Goal: Check status: Check status

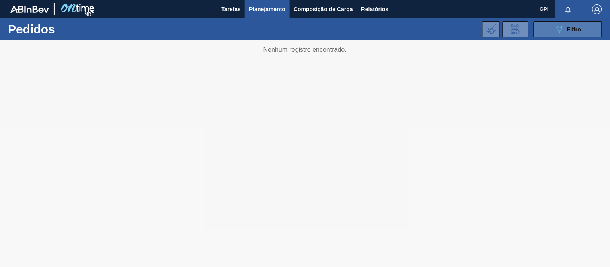
click at [545, 31] on button "089F7B8B-B2A5-4AFE-B5C0-19BA573D28AC Filtro" at bounding box center [568, 29] width 68 height 16
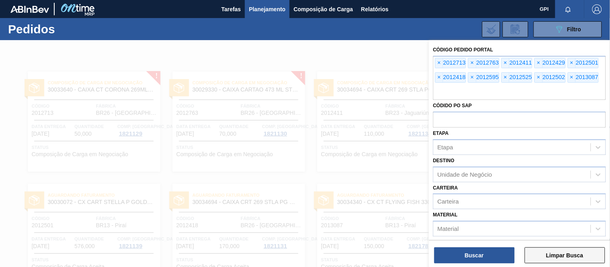
click at [580, 258] on button "Limpar Busca" at bounding box center [565, 256] width 80 height 16
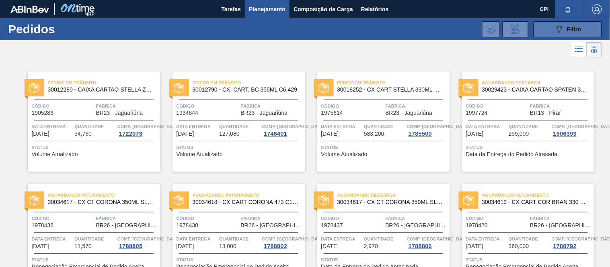
click at [571, 21] on button "089F7B8B-B2A5-4AFE-B5C0-19BA573D28AC Filtro" at bounding box center [568, 29] width 68 height 16
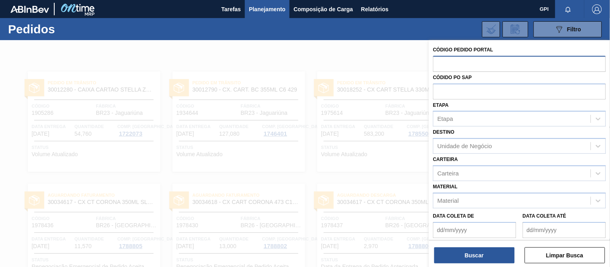
click at [452, 62] on input "text" at bounding box center [519, 63] width 173 height 15
paste input "text"
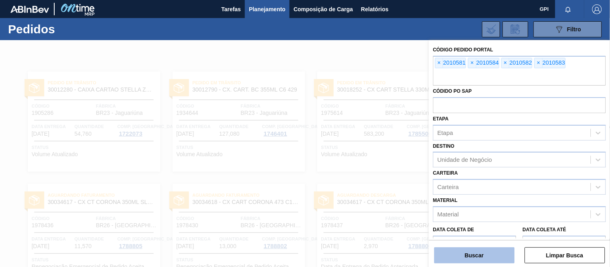
click at [473, 251] on button "Buscar" at bounding box center [474, 256] width 80 height 16
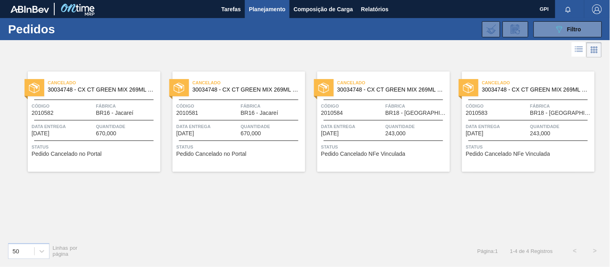
click at [107, 93] on div "Cancelado 30034748 - CX CT GREEN MIX 269ML LT C8" at bounding box center [94, 87] width 133 height 18
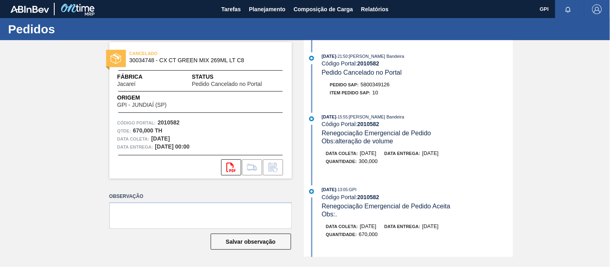
click at [146, 57] on span "CANCELADO" at bounding box center [186, 53] width 113 height 8
click at [136, 62] on span "30034748 - CX CT GREEN MIX 269ML LT C8" at bounding box center [203, 61] width 146 height 6
copy span "30034748"
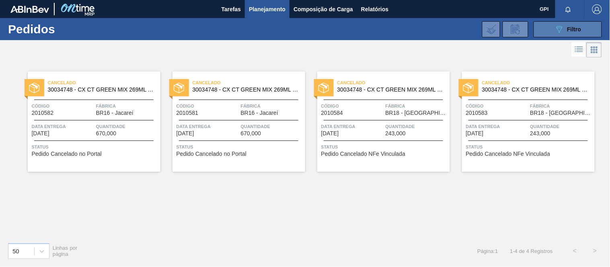
click at [574, 25] on div "089F7B8B-B2A5-4AFE-B5C0-19BA573D28AC Filtro" at bounding box center [568, 30] width 27 height 10
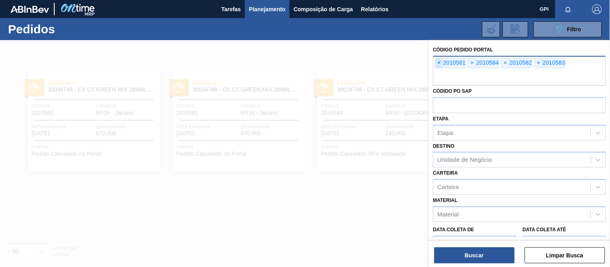
click at [440, 62] on span "×" at bounding box center [440, 63] width 8 height 10
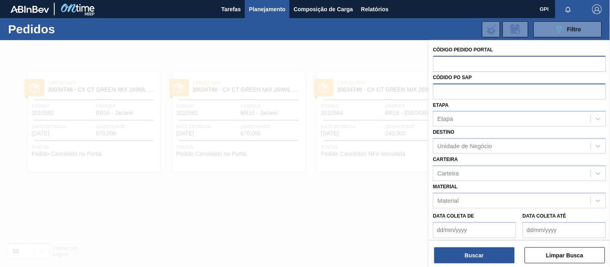
paste input "5800351399"
type input "5800351399"
drag, startPoint x: 495, startPoint y: 66, endPoint x: 183, endPoint y: 18, distance: 315.4
click at [186, 23] on div "089F7B8B-B2A5-4AFE-B5C0-19BA573D28AC Filtro Código Pedido Portal 5800351399 Cód…" at bounding box center [364, 29] width 483 height 24
click at [448, 94] on input "text" at bounding box center [519, 91] width 173 height 15
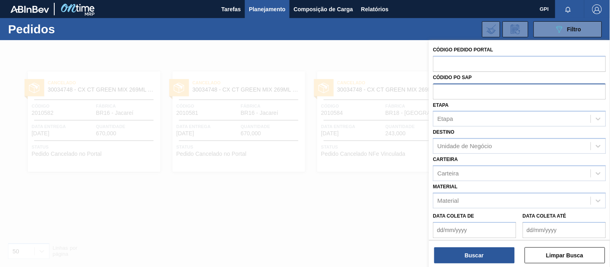
paste input "5800351399"
type input "5800351399"
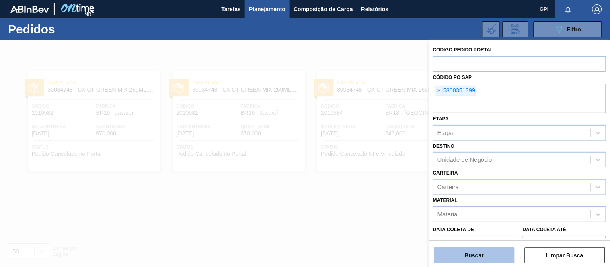
click at [466, 257] on button "Buscar" at bounding box center [474, 256] width 80 height 16
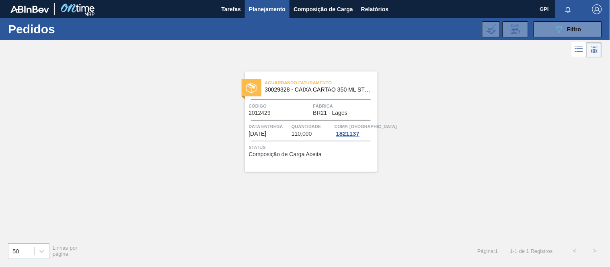
click at [309, 120] on div at bounding box center [310, 120] width 119 height 0
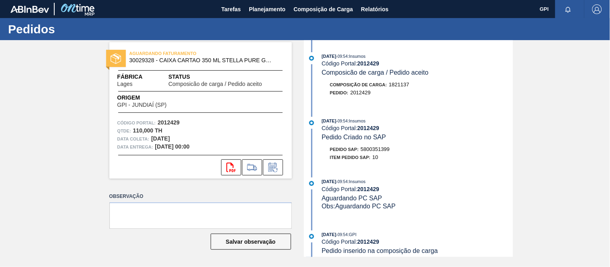
click at [176, 122] on strong "2012429" at bounding box center [169, 122] width 22 height 6
copy strong "2012429"
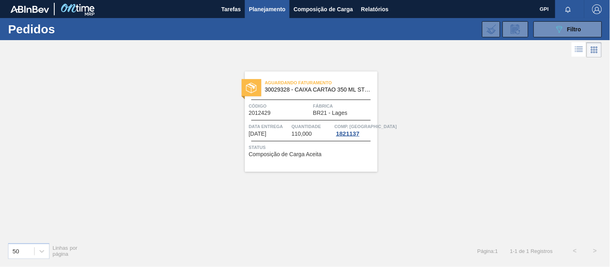
click at [572, 19] on div "089F7B8B-B2A5-4AFE-B5C0-19BA573D28AC Filtro Código Pedido Portal Códido PO SAP …" at bounding box center [364, 29] width 483 height 24
click at [572, 22] on button "089F7B8B-B2A5-4AFE-B5C0-19BA573D28AC Filtro" at bounding box center [568, 29] width 68 height 16
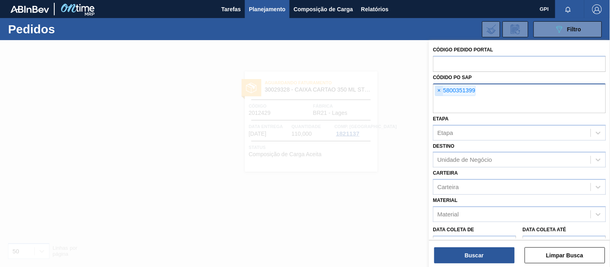
click at [438, 93] on span "×" at bounding box center [440, 91] width 8 height 10
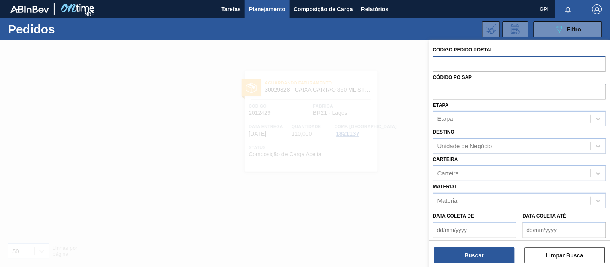
click at [448, 63] on input "text" at bounding box center [519, 63] width 173 height 15
paste input "2010585"
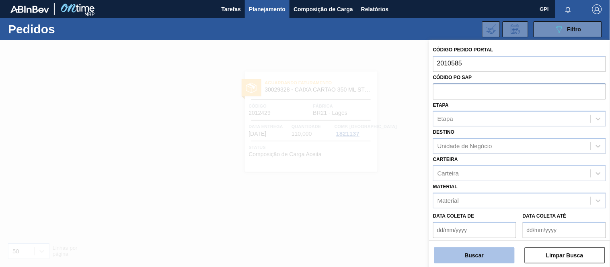
type input "2010585"
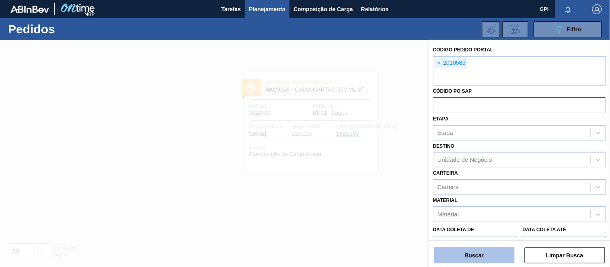
click at [497, 255] on button "Buscar" at bounding box center [474, 256] width 80 height 16
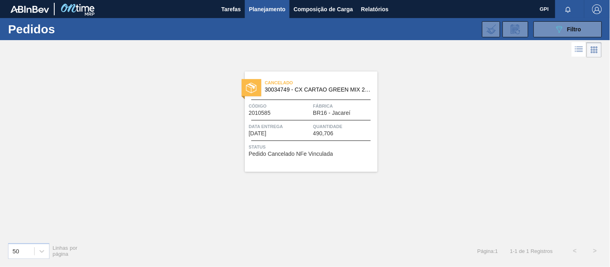
click at [293, 115] on div "Código 2010585" at bounding box center [280, 109] width 62 height 14
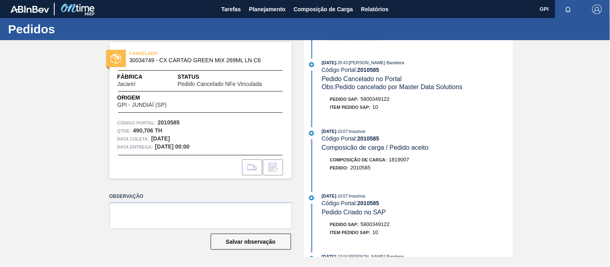
scroll to position [175, 0]
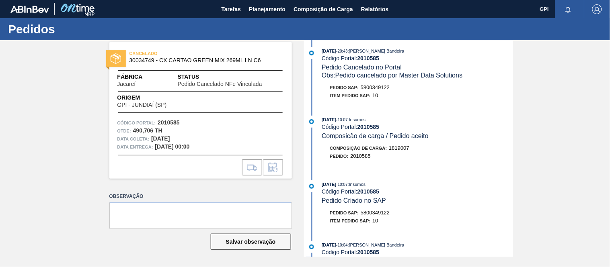
click at [263, 126] on div "Código Portal: 2010585" at bounding box center [200, 123] width 167 height 8
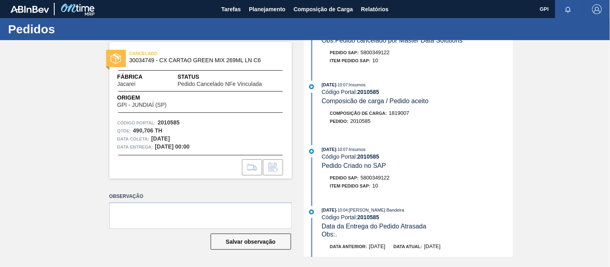
scroll to position [222, 0]
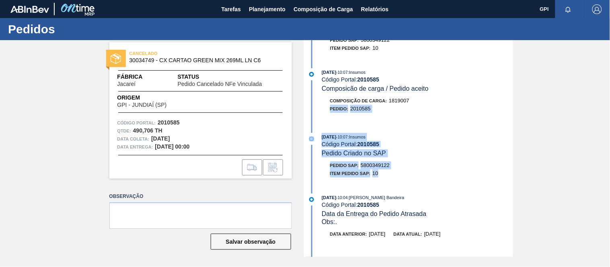
drag, startPoint x: 513, startPoint y: 107, endPoint x: 504, endPoint y: 179, distance: 72.9
click at [504, 179] on div "[DATE] 20:43 : [PERSON_NAME] Bandeira Código Portal: 2010585 Pedido Cancelado N…" at bounding box center [409, 148] width 207 height 217
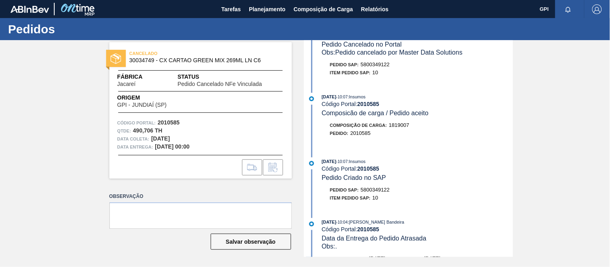
scroll to position [180, 0]
